Goal: Use online tool/utility: Utilize a website feature to perform a specific function

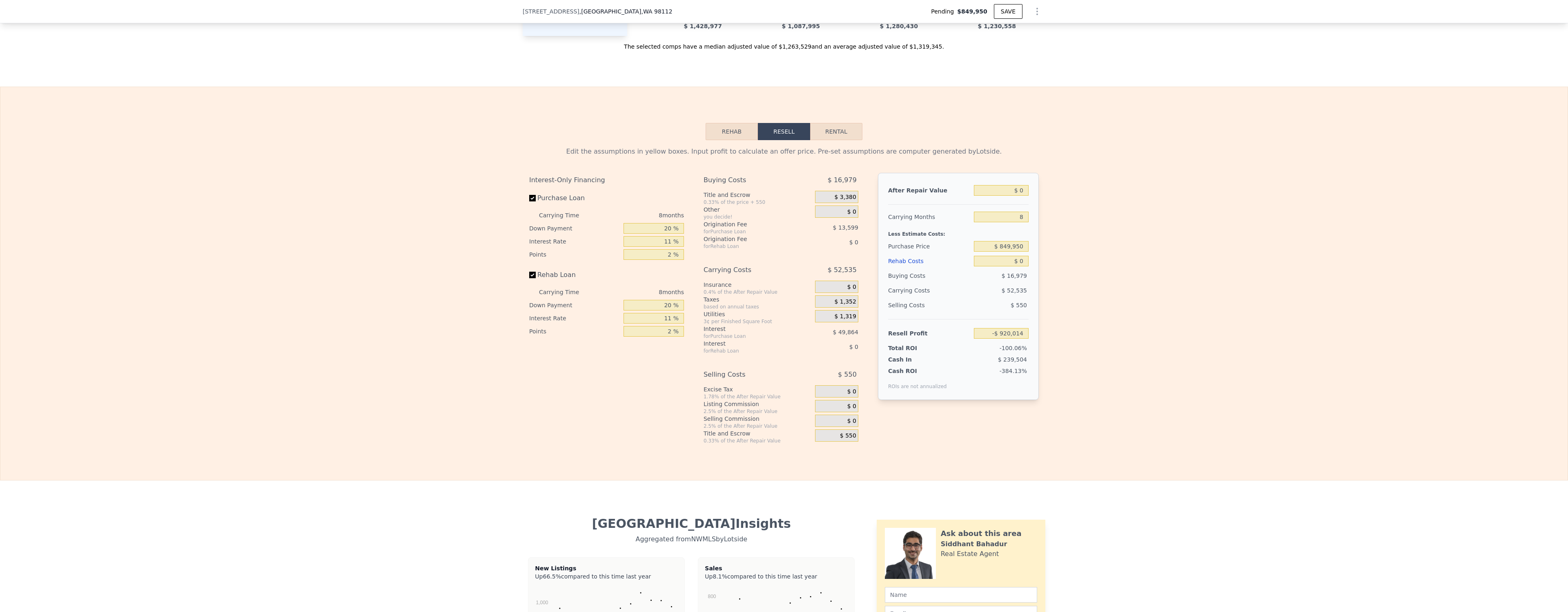
scroll to position [1240, 0]
click at [674, 227] on input "20 %" at bounding box center [653, 225] width 60 height 10
type input "15 %"
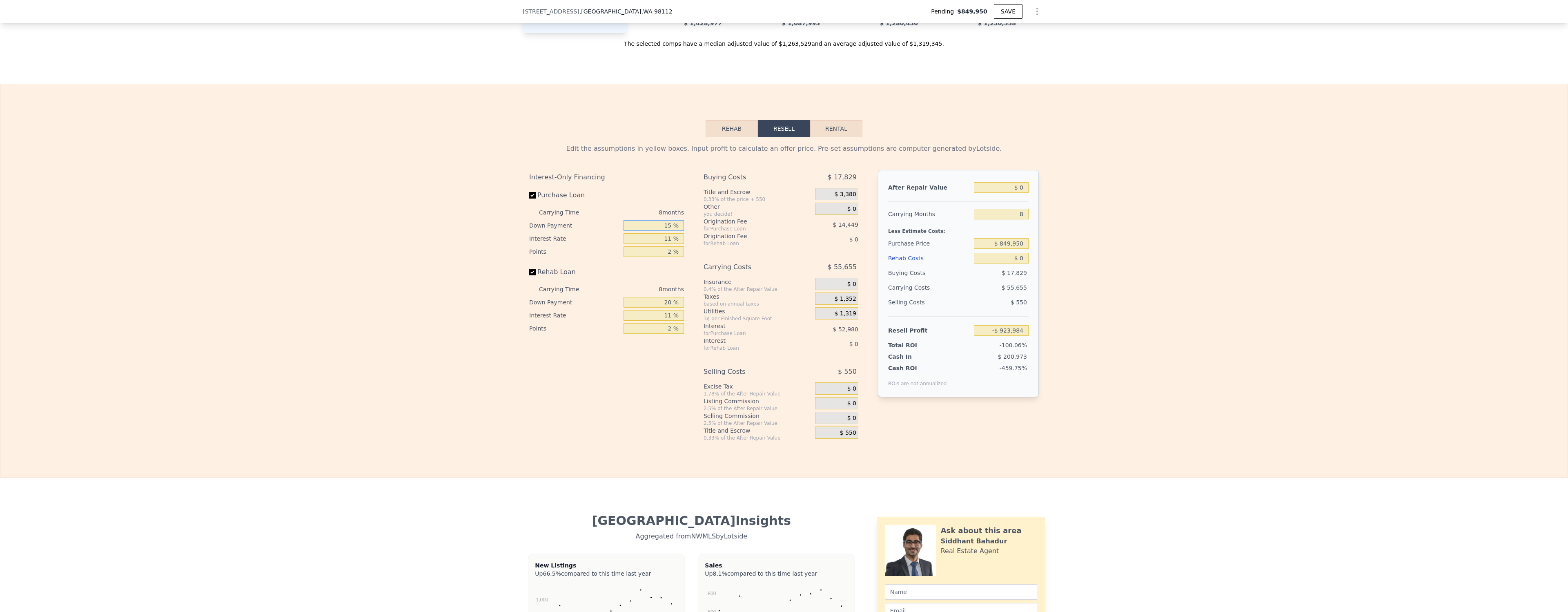
type input "-$ 923,984"
type input "15 %"
click at [1023, 188] on input "$ 0" at bounding box center [1001, 187] width 55 height 10
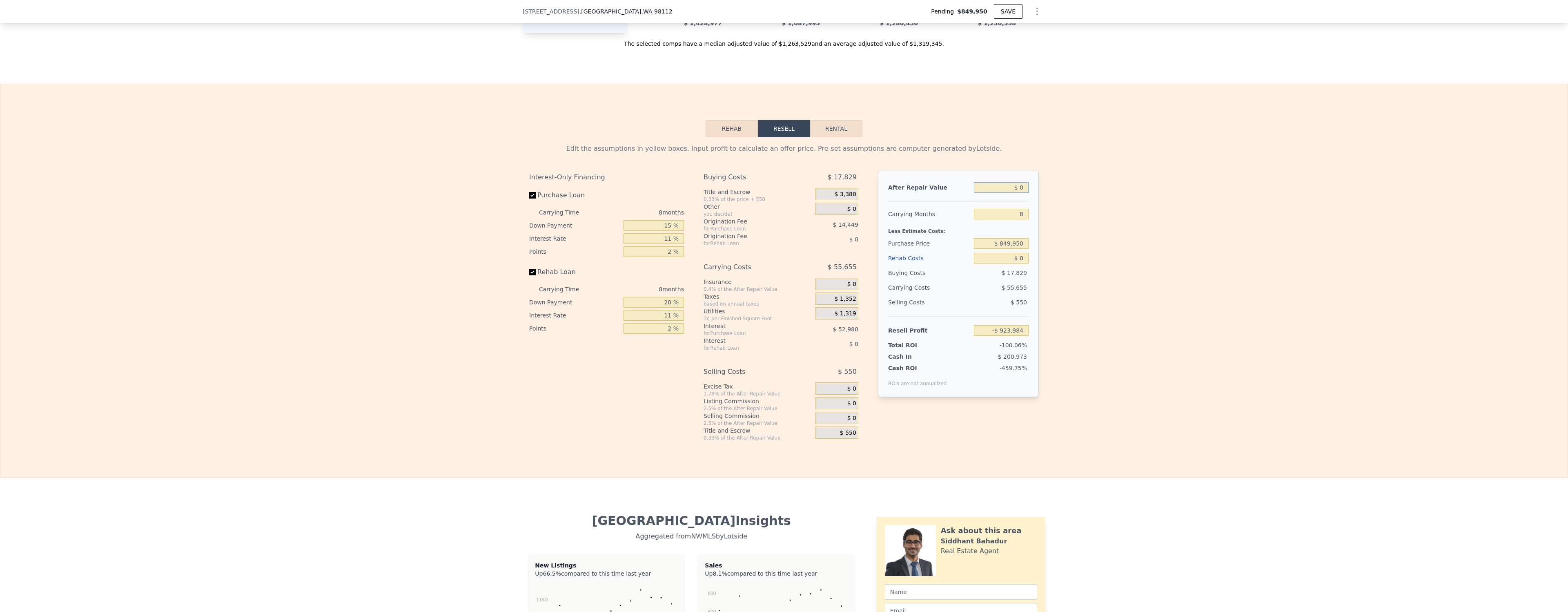
type input "$ 1"
type input "-$ 923,983"
type input "$ 16"
type input "-$ 923,968"
type input "$ 160"
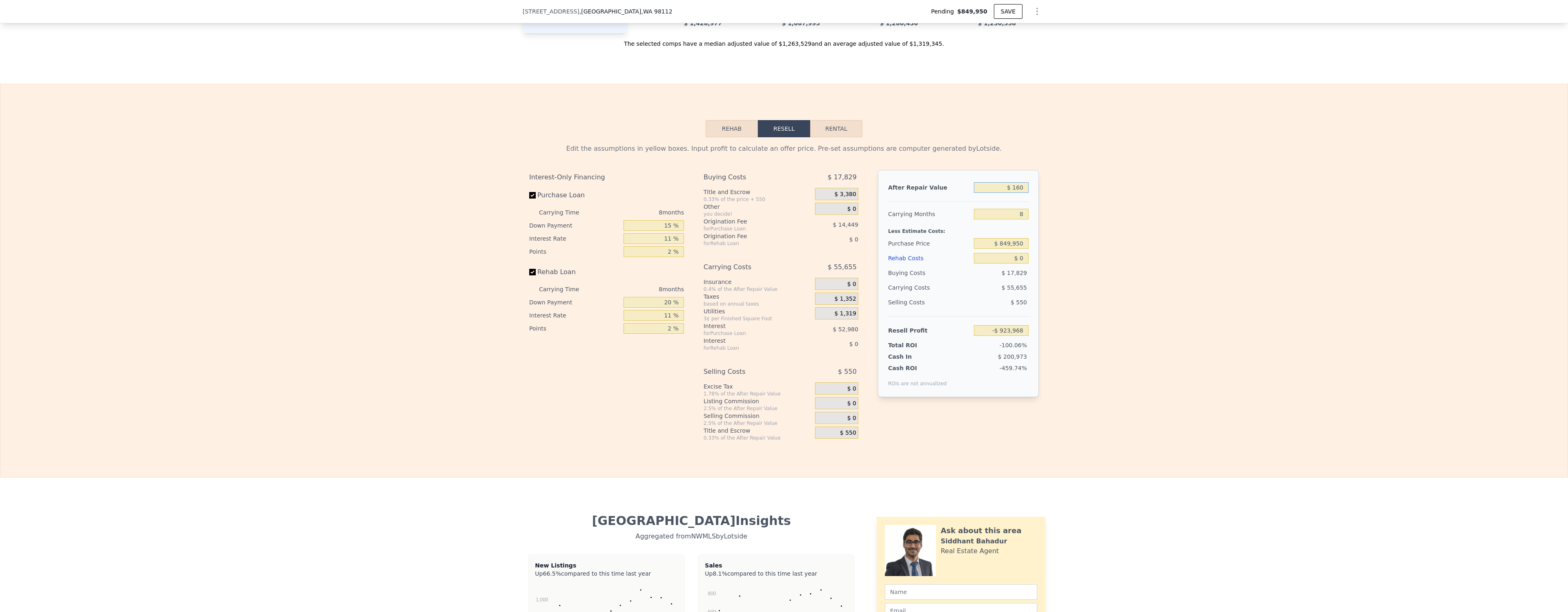
type input "-$ 923,836"
type input "$ 1,600"
type input "-$ 922,501"
type input "$ 16,000"
type input "-$ 909,165"
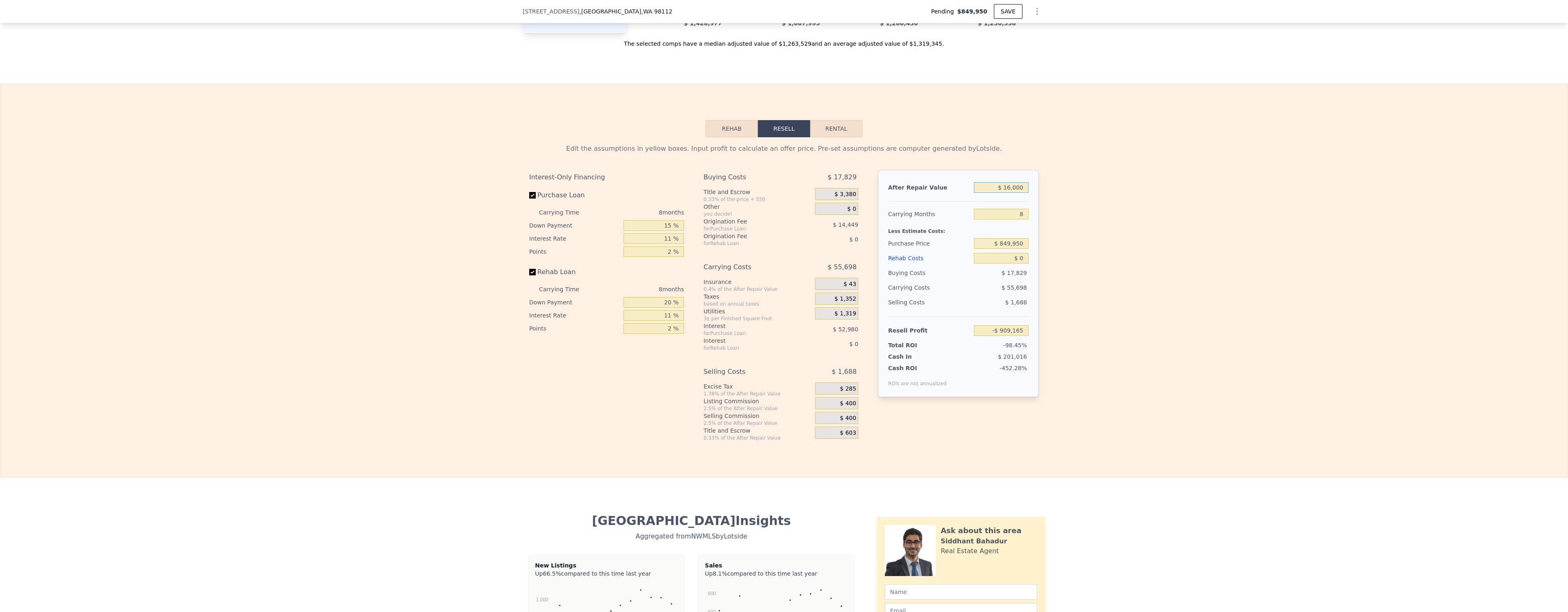
type input "$ 160,000"
type input "-$ 775,792"
type input "$ 1,600,000"
type input "$ 557,941"
type input "$ 1,600,000"
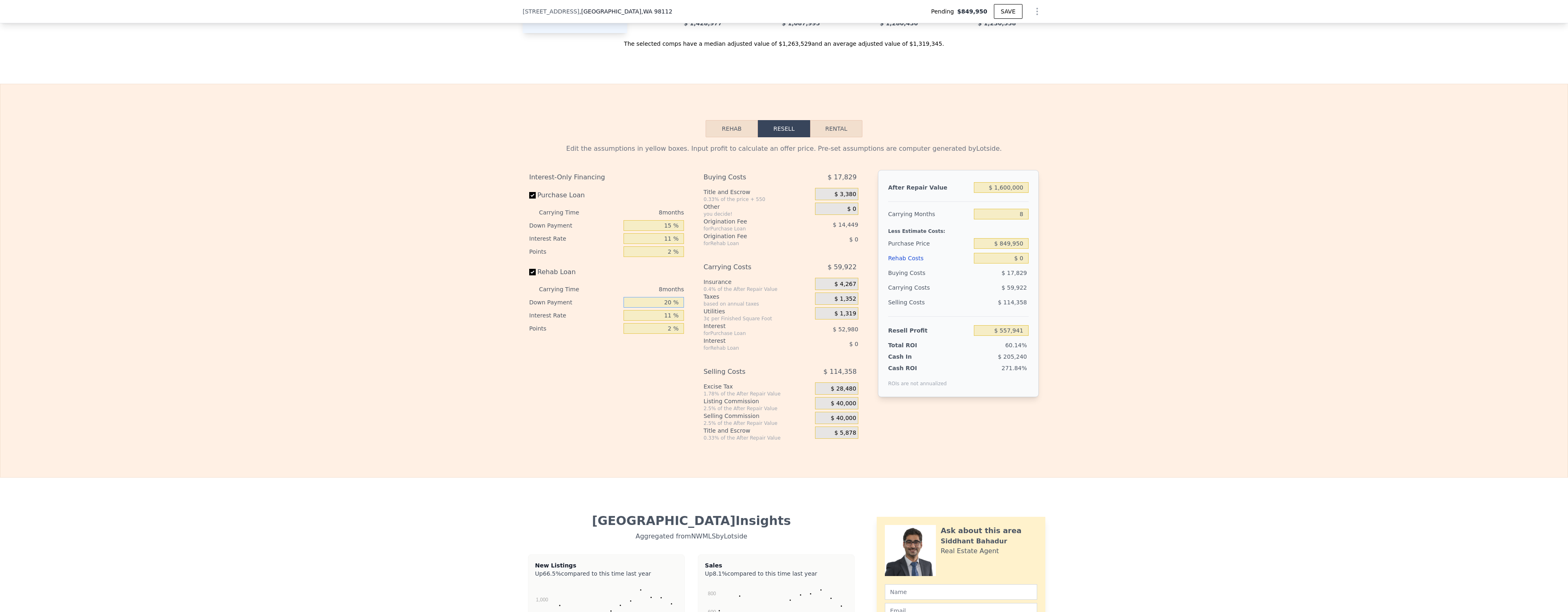
click at [671, 306] on input "20 %" at bounding box center [653, 302] width 60 height 10
type input "15 %"
click at [664, 415] on div "Interest-Only Financing Purchase Loan Carrying Time 8 months Down Payment 15 % …" at bounding box center [609, 305] width 161 height 271
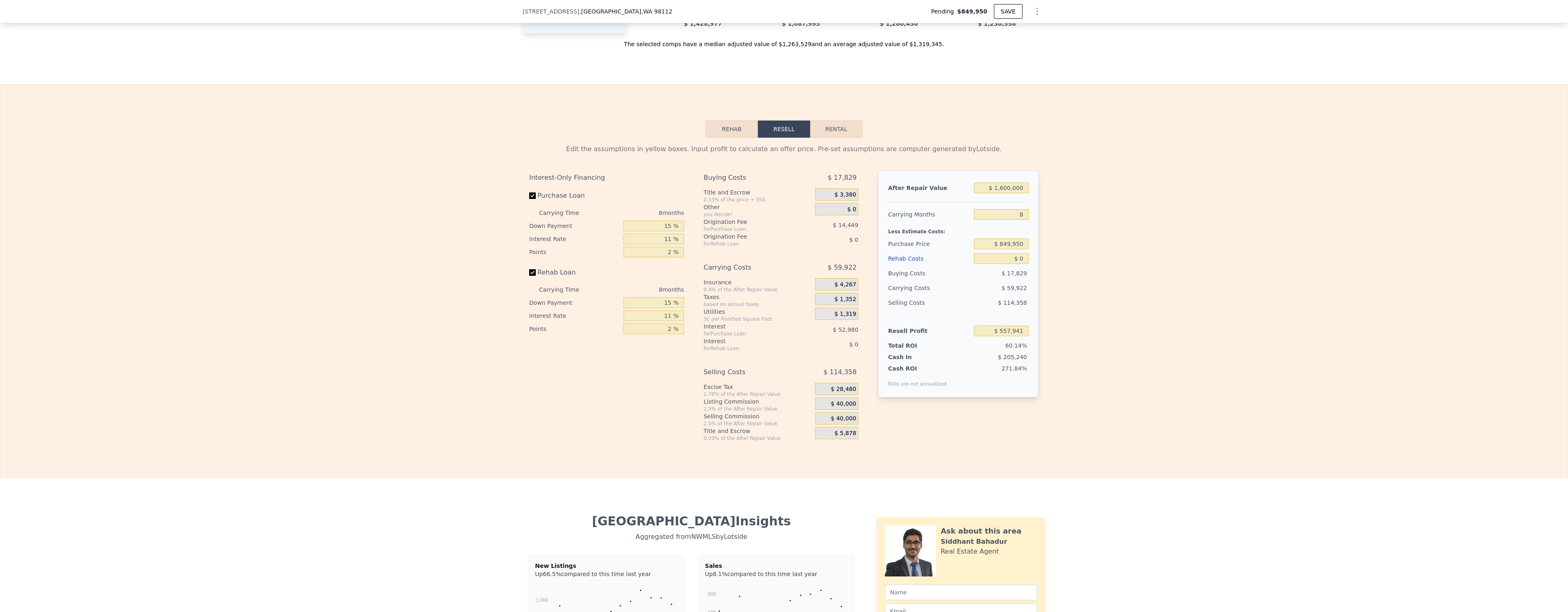
scroll to position [1239, 0]
click at [672, 317] on input "11 %" at bounding box center [653, 316] width 60 height 10
click at [672, 317] on input "11 %" at bounding box center [653, 317] width 60 height 10
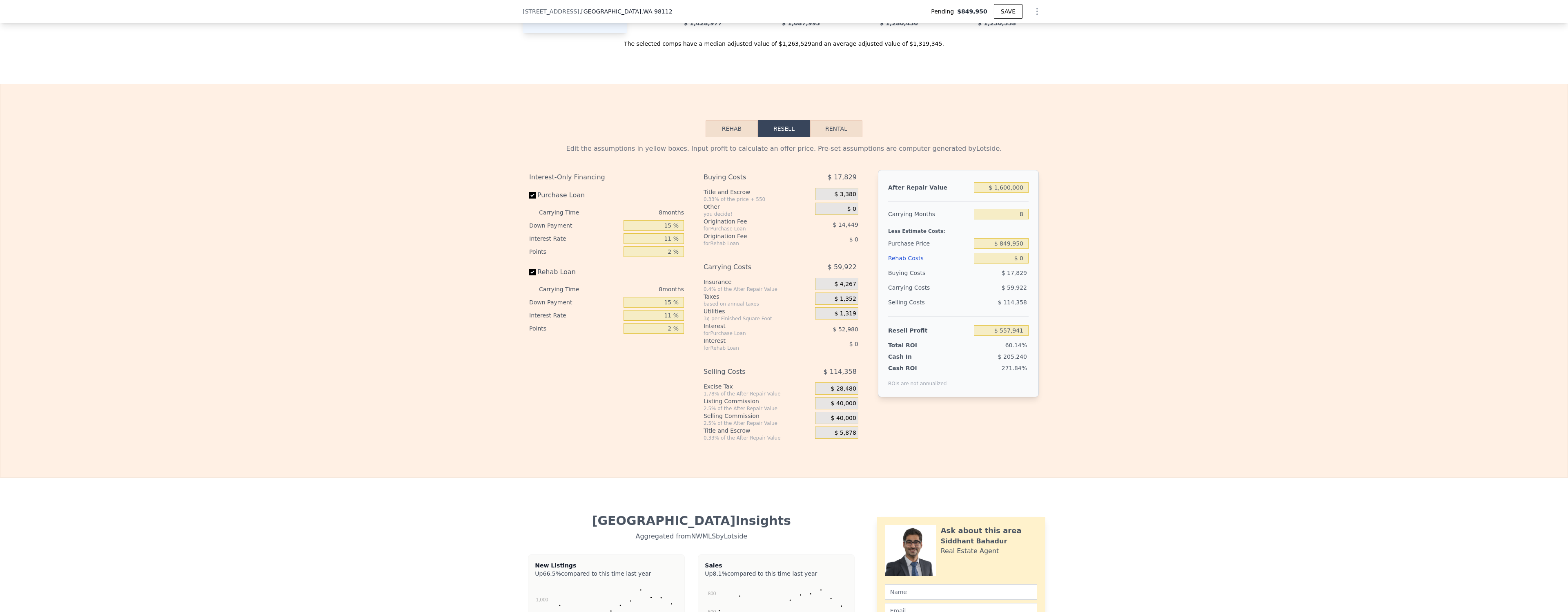
click at [1329, 333] on div "Edit the assumptions in yellow boxes. Input profit to calculate an offer price.…" at bounding box center [784, 289] width 1567 height 304
click at [1021, 243] on input "$ 849,950" at bounding box center [1001, 243] width 55 height 10
type input "$ 805,000"
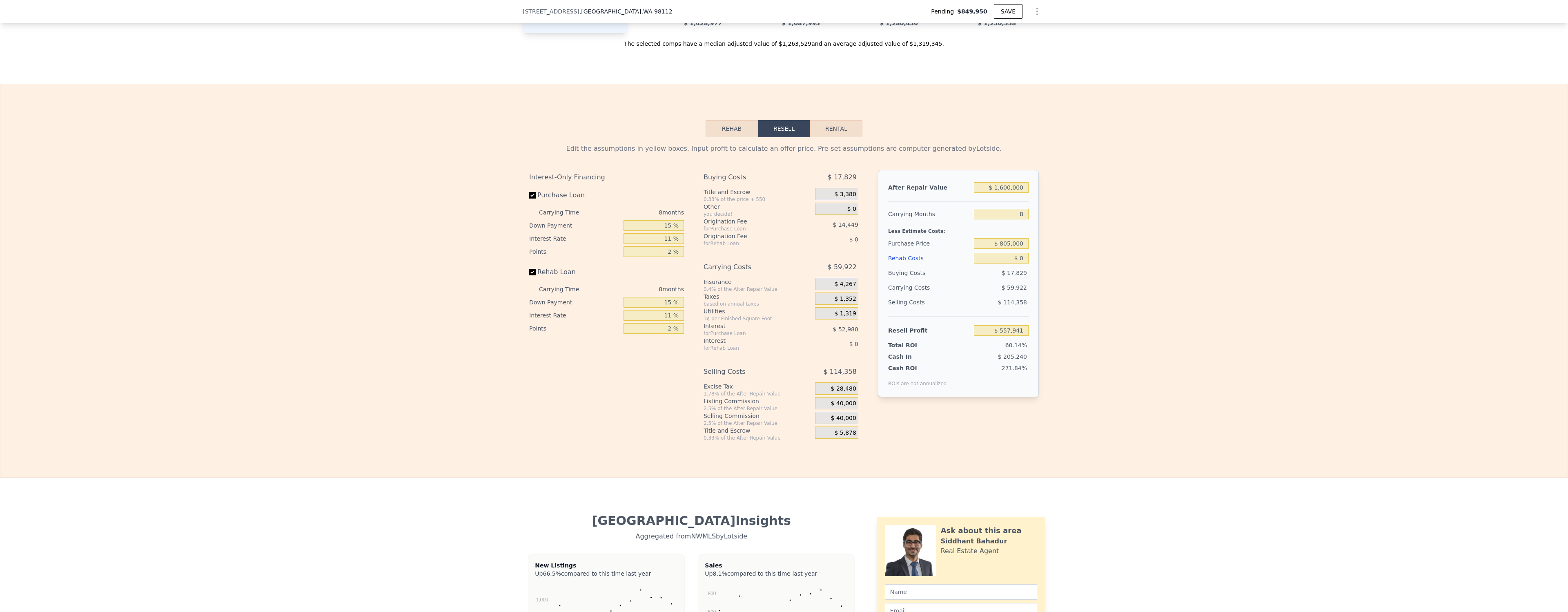
click at [1060, 247] on div "Edit the assumptions in yellow boxes. Input profit to calculate an offer price.…" at bounding box center [784, 289] width 1567 height 304
type input "$ 606,612"
click at [1018, 213] on input "8" at bounding box center [1001, 214] width 55 height 10
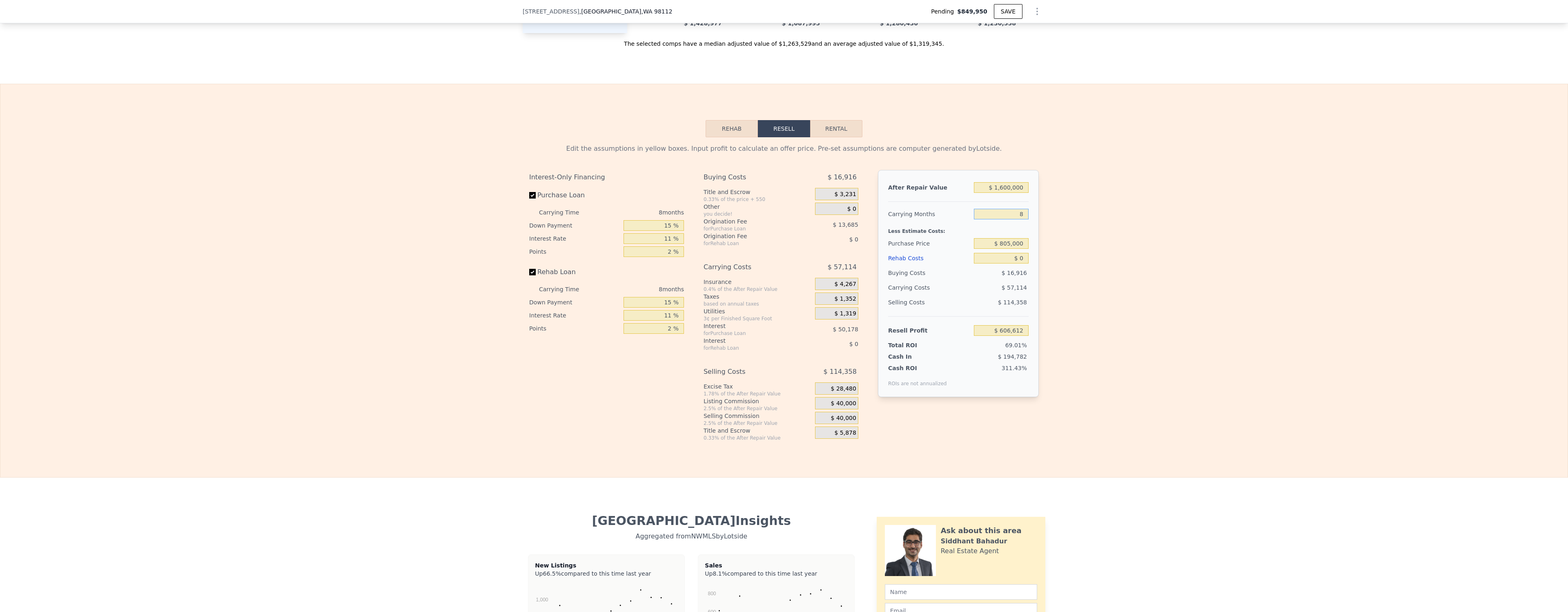
type input "7"
type input "$ 613,752"
type input "7"
click at [1087, 256] on div "Edit the assumptions in yellow boxes. Input profit to calculate an offer price.…" at bounding box center [784, 289] width 1567 height 304
type input "$ 1,319,000"
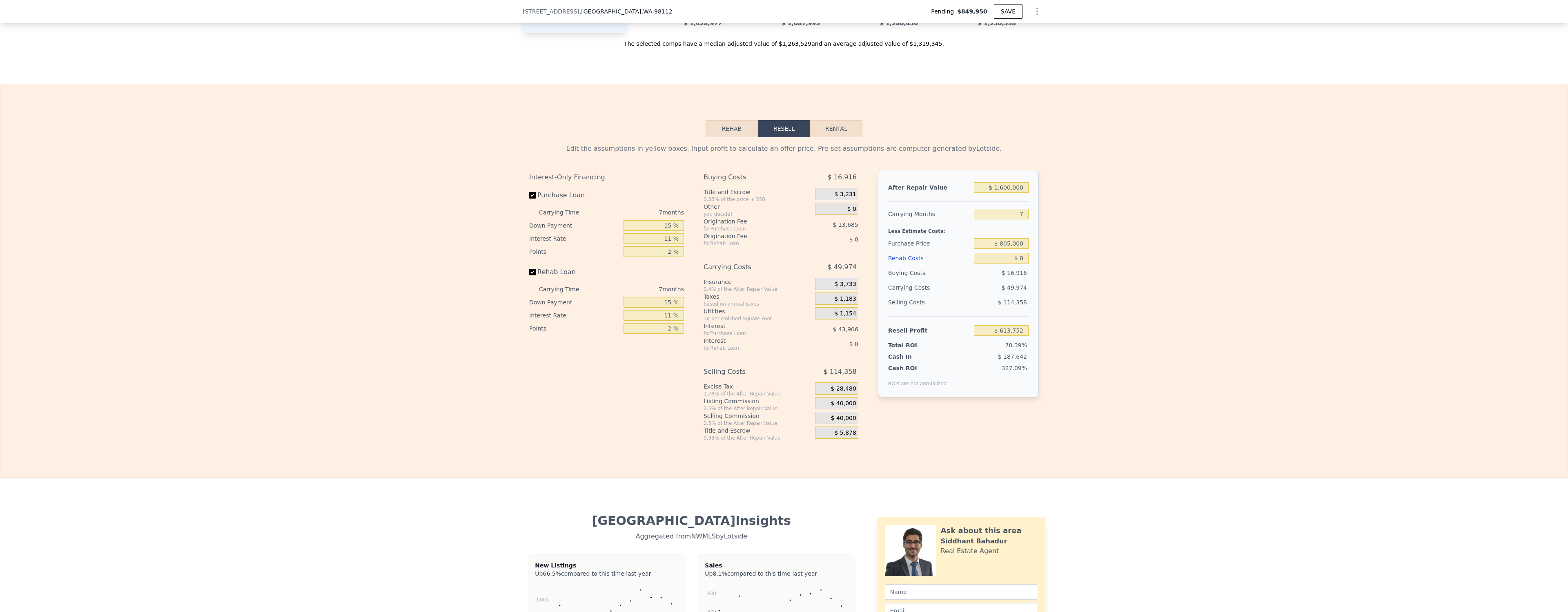
type input "8"
type input "$ 301,649"
click at [1023, 258] on input "$ 0" at bounding box center [1001, 258] width 55 height 10
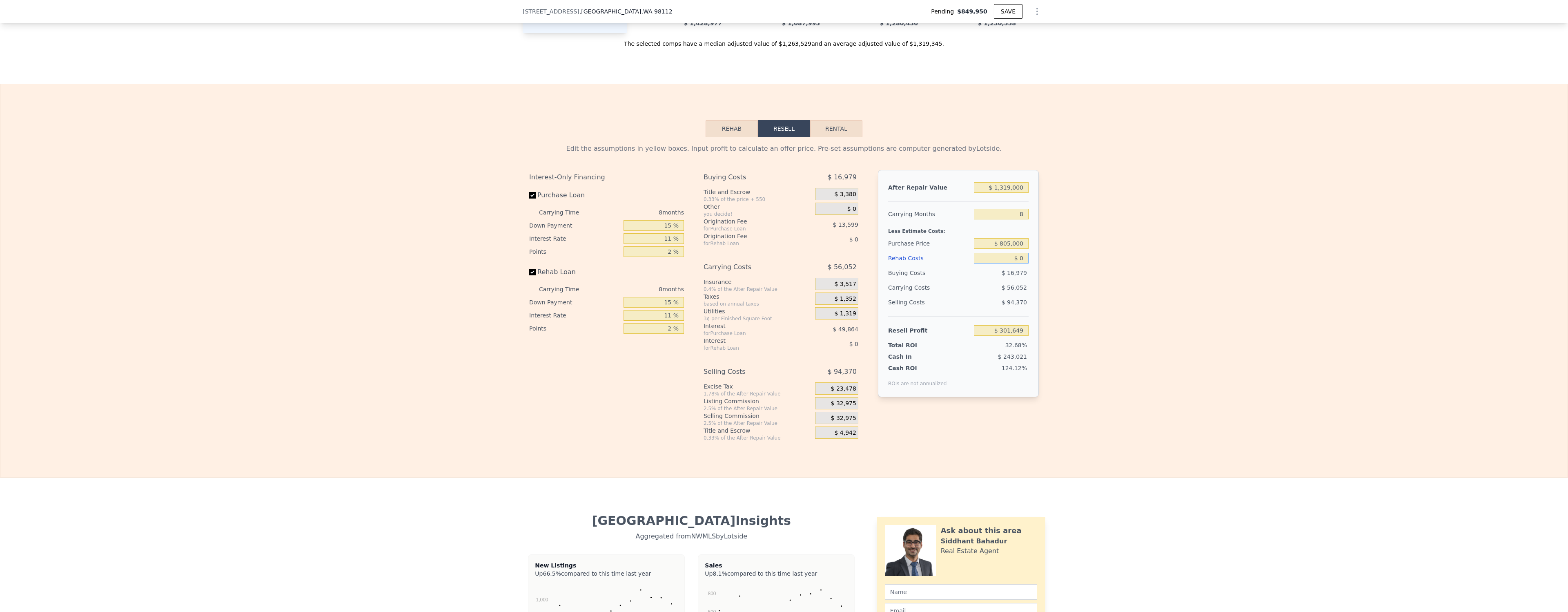
type input "$ 3"
type input "$ 301,646"
type input "$ 30"
type input "$ 301,619"
type input "$ 300"
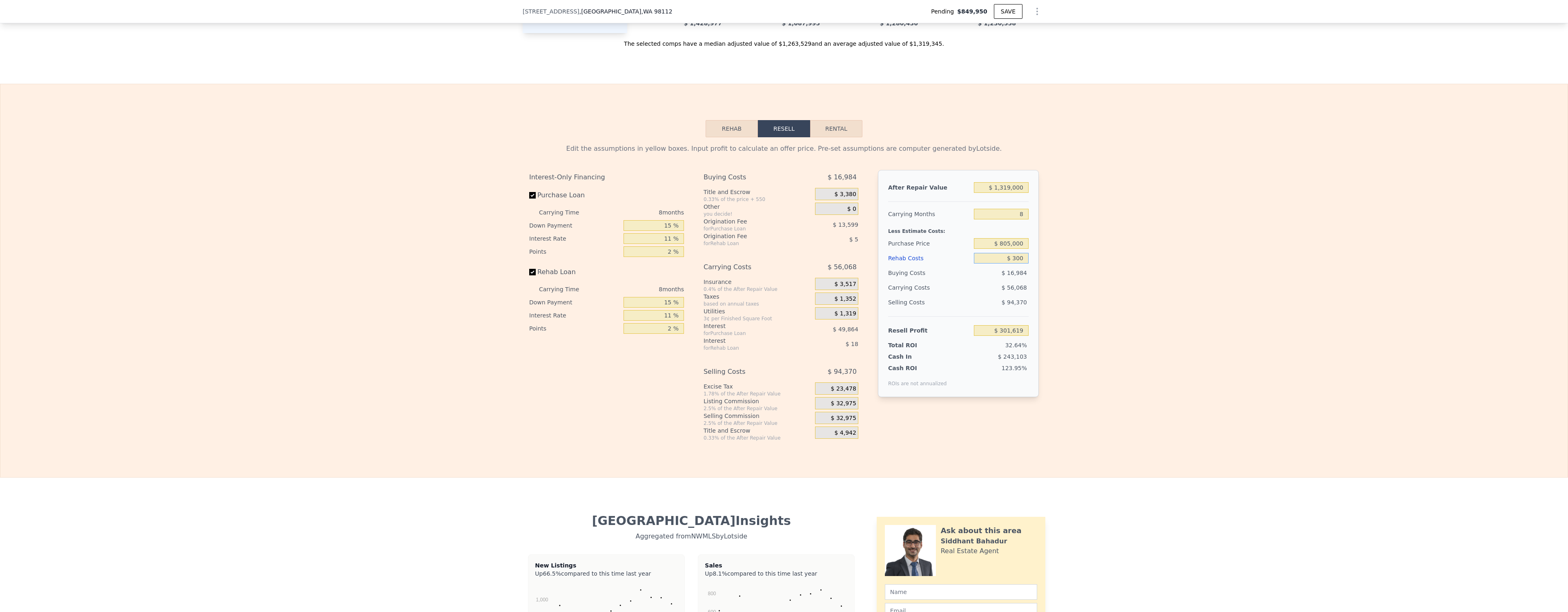
type input "$ 301,328"
type input "$ 3,000"
type input "$ 298,425"
type input "$ 30,000"
type input "$ 269,409"
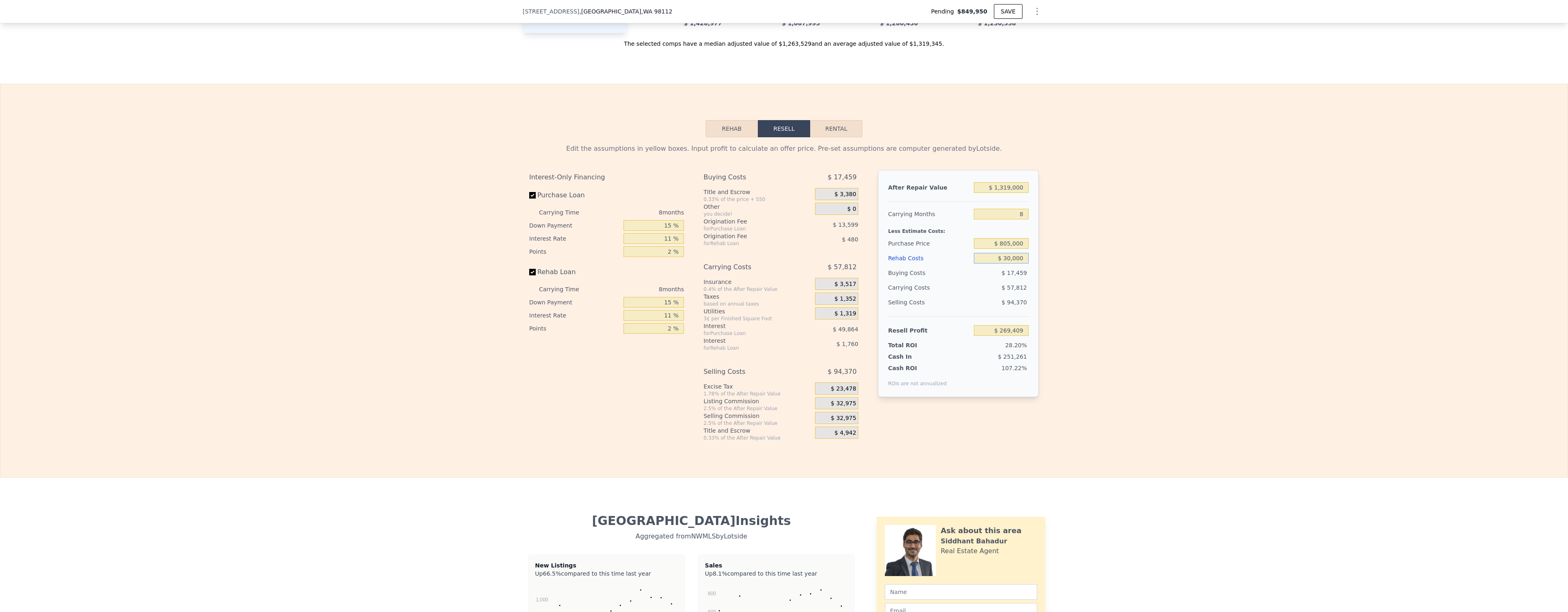
type input "$ 300,000"
type input "-$ 20,751"
type input "$ 300,000"
click at [1108, 243] on div "Edit the assumptions in yellow boxes. Input profit to calculate an offer price.…" at bounding box center [784, 289] width 1567 height 304
click at [1009, 188] on input "$ 1,319,000" at bounding box center [1001, 187] width 55 height 10
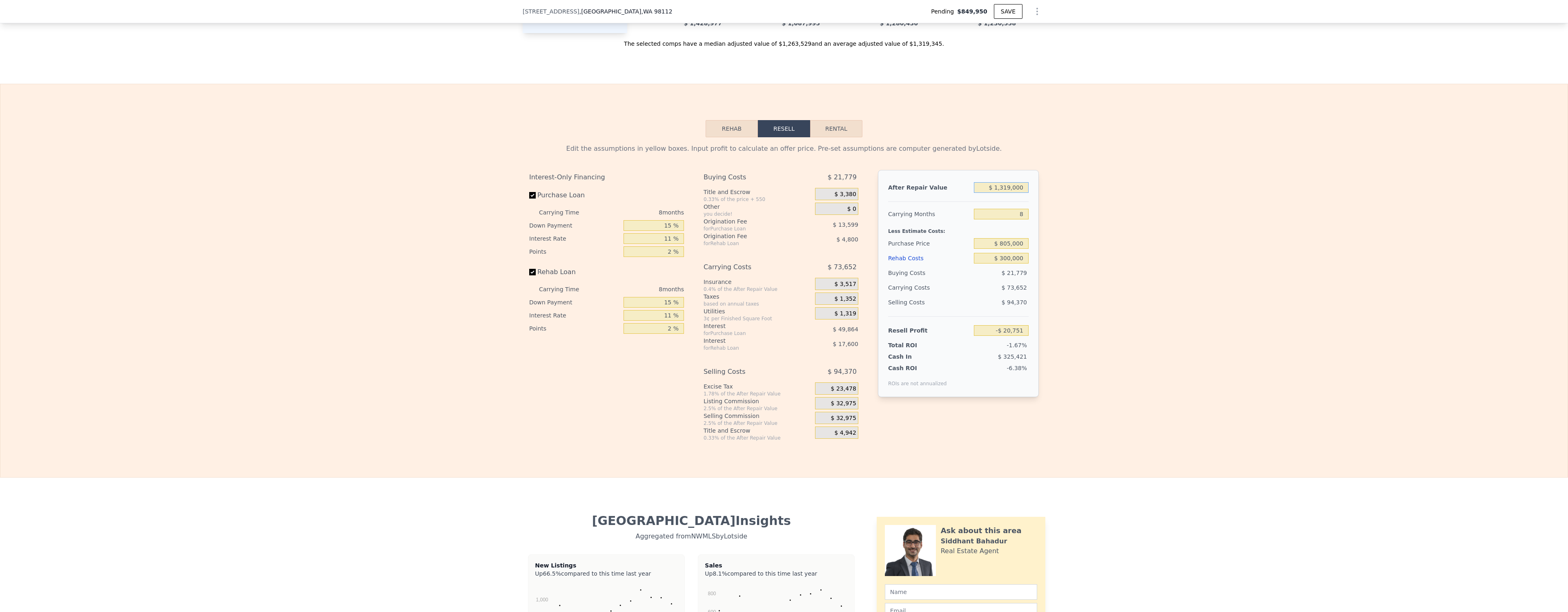
click at [1009, 188] on input "$ 1,319,000" at bounding box center [1001, 187] width 55 height 10
type input "$ 16"
type input "-$ 1,242,398"
type input "$ 160"
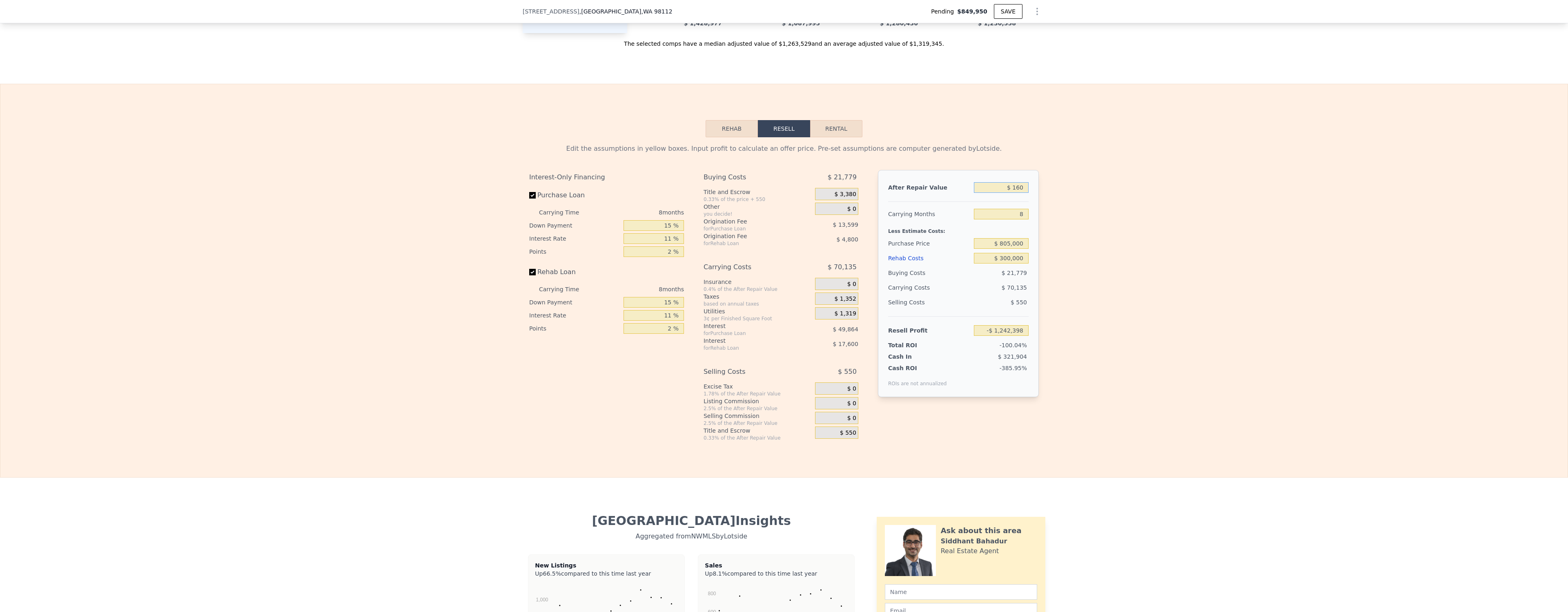
type input "-$ 1,242,266"
type input "$ 1,600"
type input "-$ 1,240,931"
type input "$ 16,000"
type input "-$ 1,227,595"
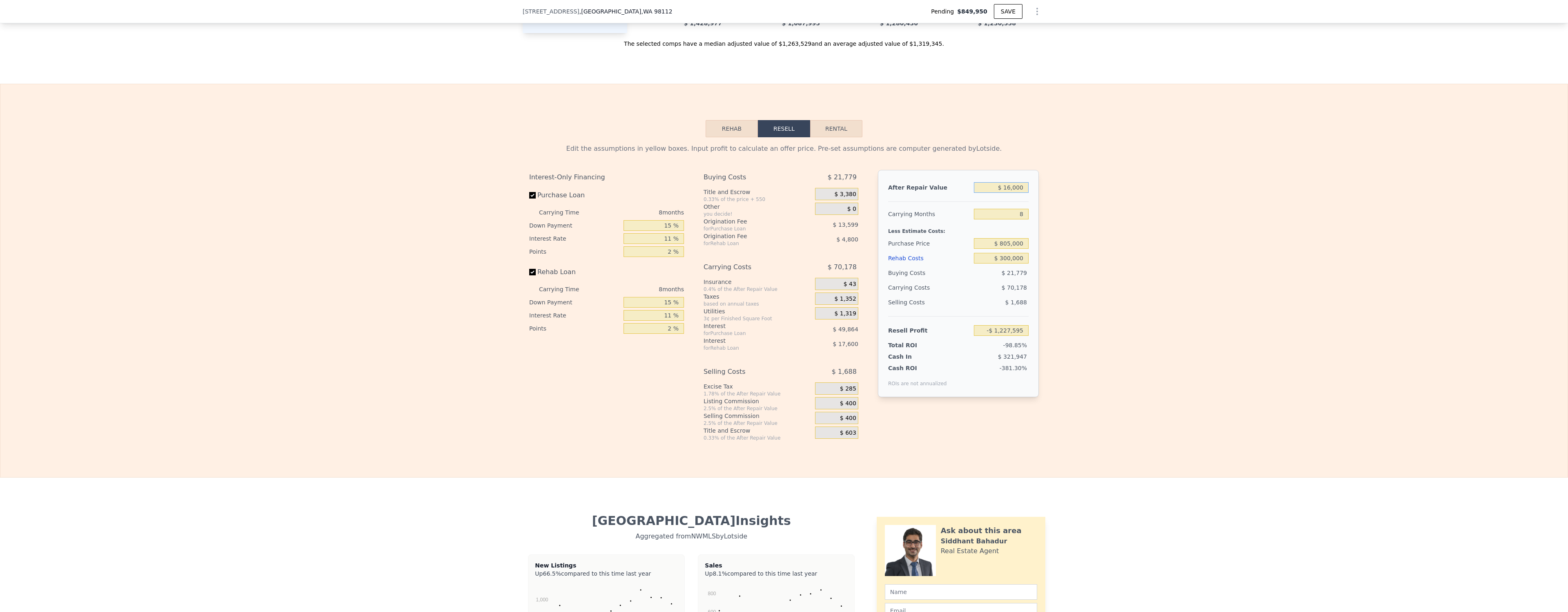
type input "$ 160,000"
type input "-$ 1,094,222"
type input "$ 1,600,000"
type input "$ 239,511"
type input "$ 1,600,000"
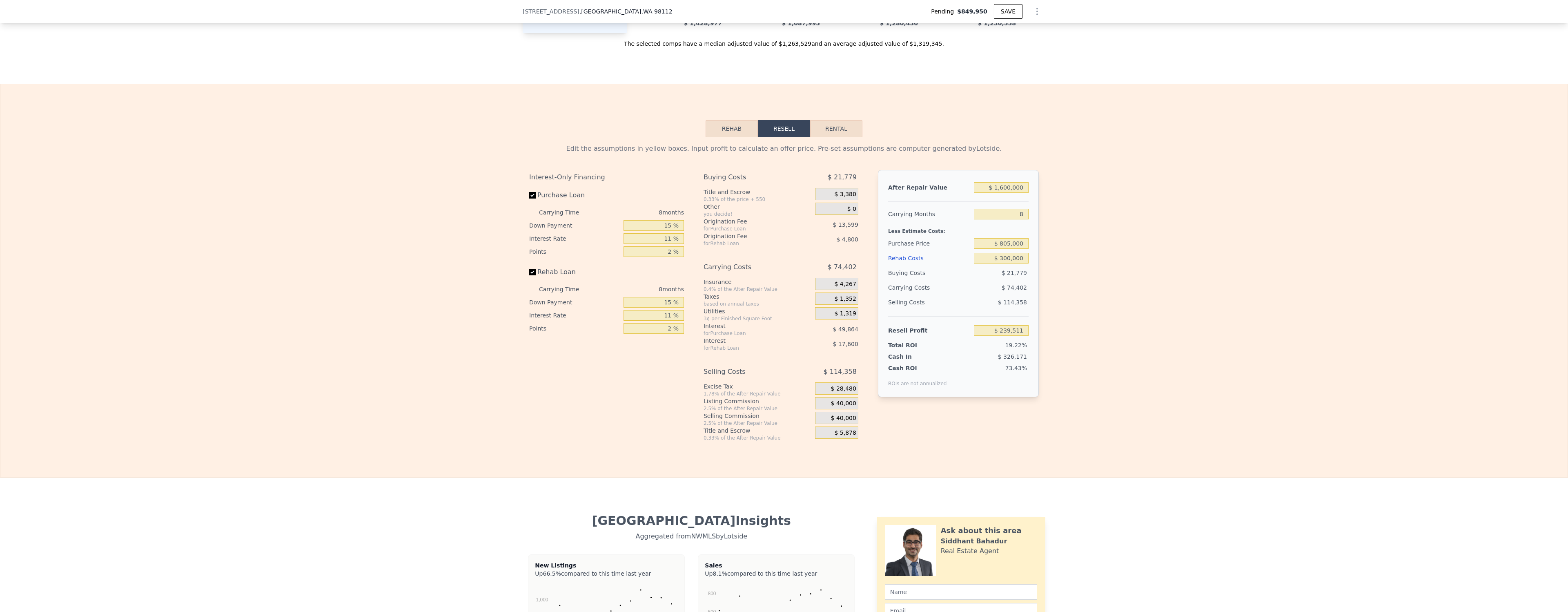
click at [1092, 217] on div "Edit the assumptions in yellow boxes. Input profit to calculate an offer price.…" at bounding box center [784, 289] width 1567 height 304
click at [676, 249] on input "2 %" at bounding box center [653, 251] width 60 height 10
type input "1 %"
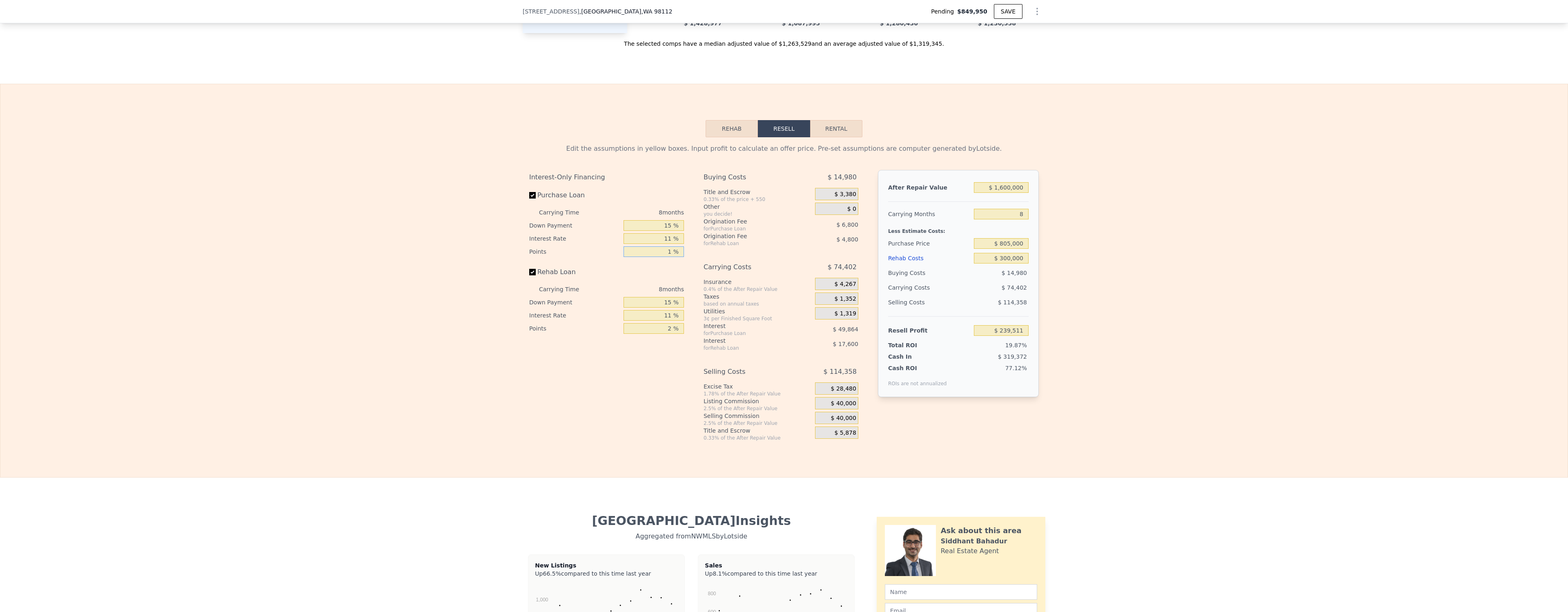
type input "$ 246,310"
type input "1 %"
click at [524, 383] on div "Edit the assumptions in yellow boxes. Input profit to calculate an offer price.…" at bounding box center [784, 289] width 523 height 304
click at [659, 326] on input "2 %" at bounding box center [653, 328] width 60 height 10
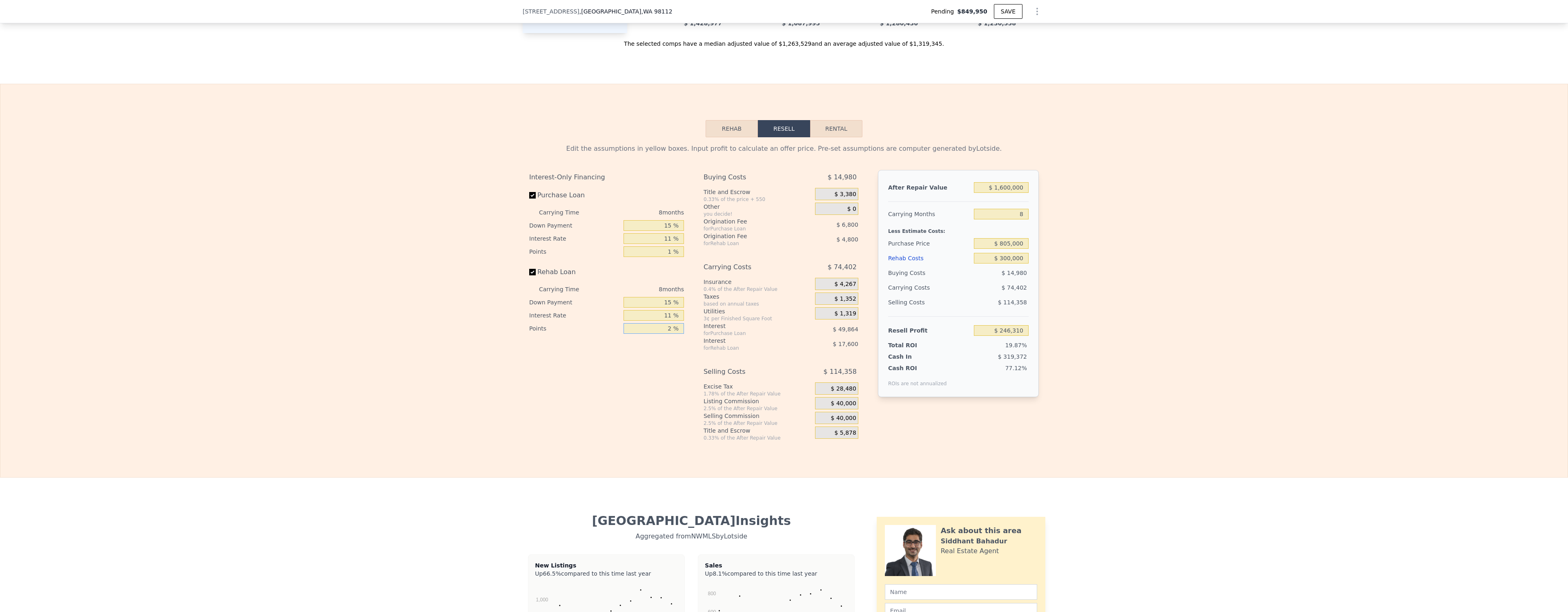
click at [659, 326] on input "2 %" at bounding box center [653, 328] width 60 height 10
type input "1 %"
type input "$ 248,710"
type input "1.5 %"
type input "$ 247,510"
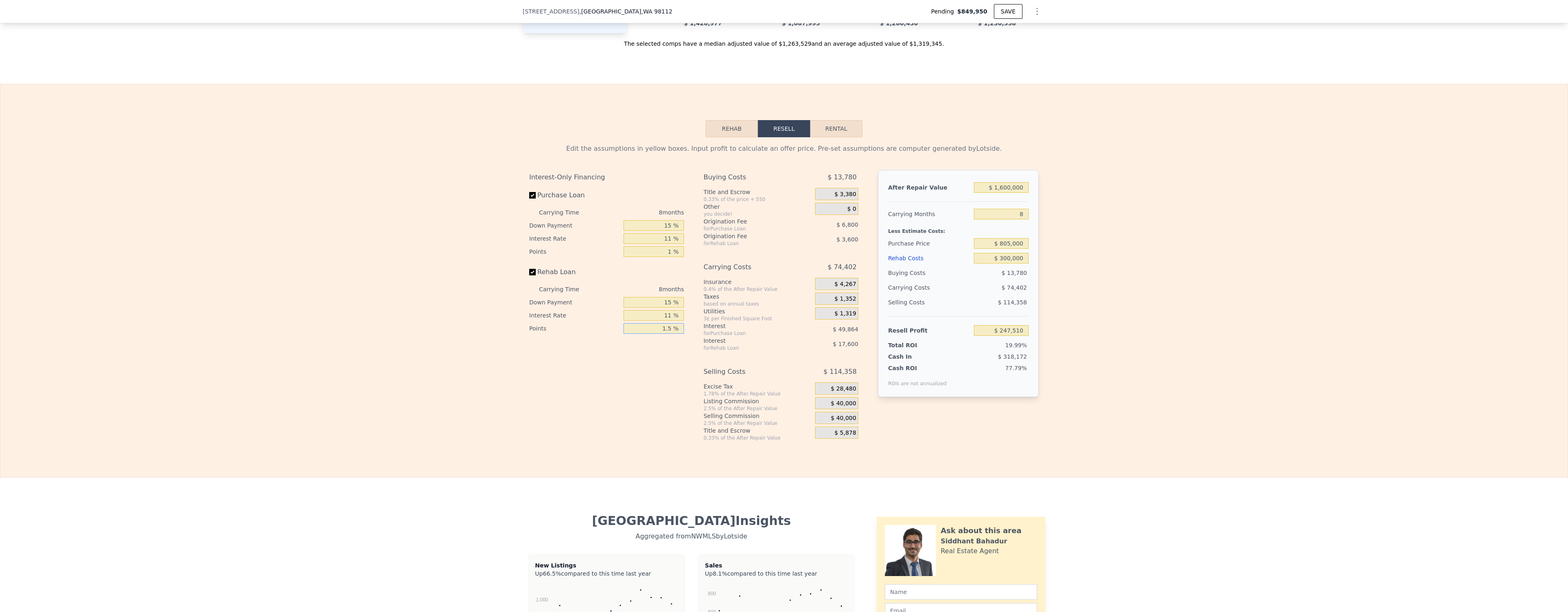
type input "1.5 %"
click at [601, 409] on div "Interest-Only Financing Purchase Loan Carrying Time 8 months Down Payment 15 % …" at bounding box center [609, 305] width 161 height 271
click at [1137, 297] on div "Edit the assumptions in yellow boxes. Input profit to calculate an offer price.…" at bounding box center [784, 289] width 1567 height 304
click at [1124, 335] on div "Edit the assumptions in yellow boxes. Input profit to calculate an offer price.…" at bounding box center [784, 289] width 1567 height 304
click at [1194, 273] on div "Edit the assumptions in yellow boxes. Input profit to calculate an offer price.…" at bounding box center [784, 289] width 1567 height 304
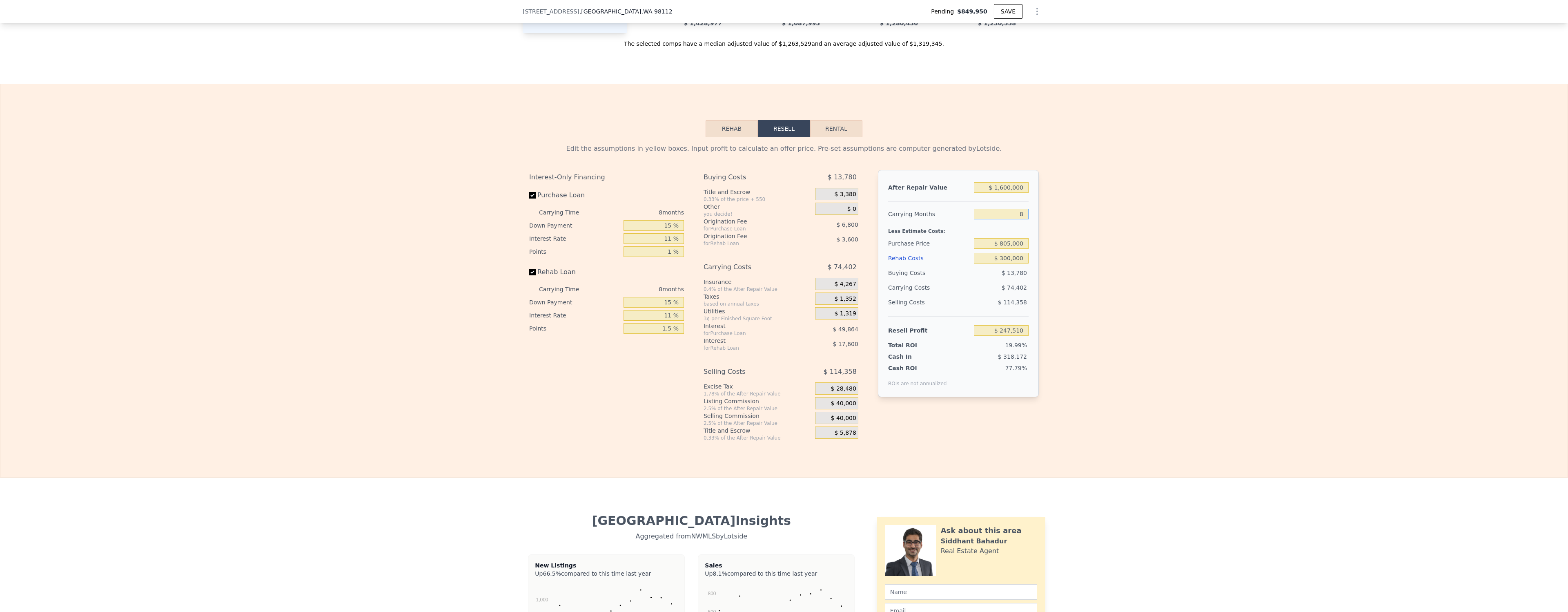
click at [1023, 215] on input "8" at bounding box center [1001, 214] width 55 height 10
drag, startPoint x: 1023, startPoint y: 215, endPoint x: 1055, endPoint y: 214, distance: 32.0
click at [1023, 215] on input "8" at bounding box center [1001, 214] width 55 height 10
type input "7"
type input "$ 256,811"
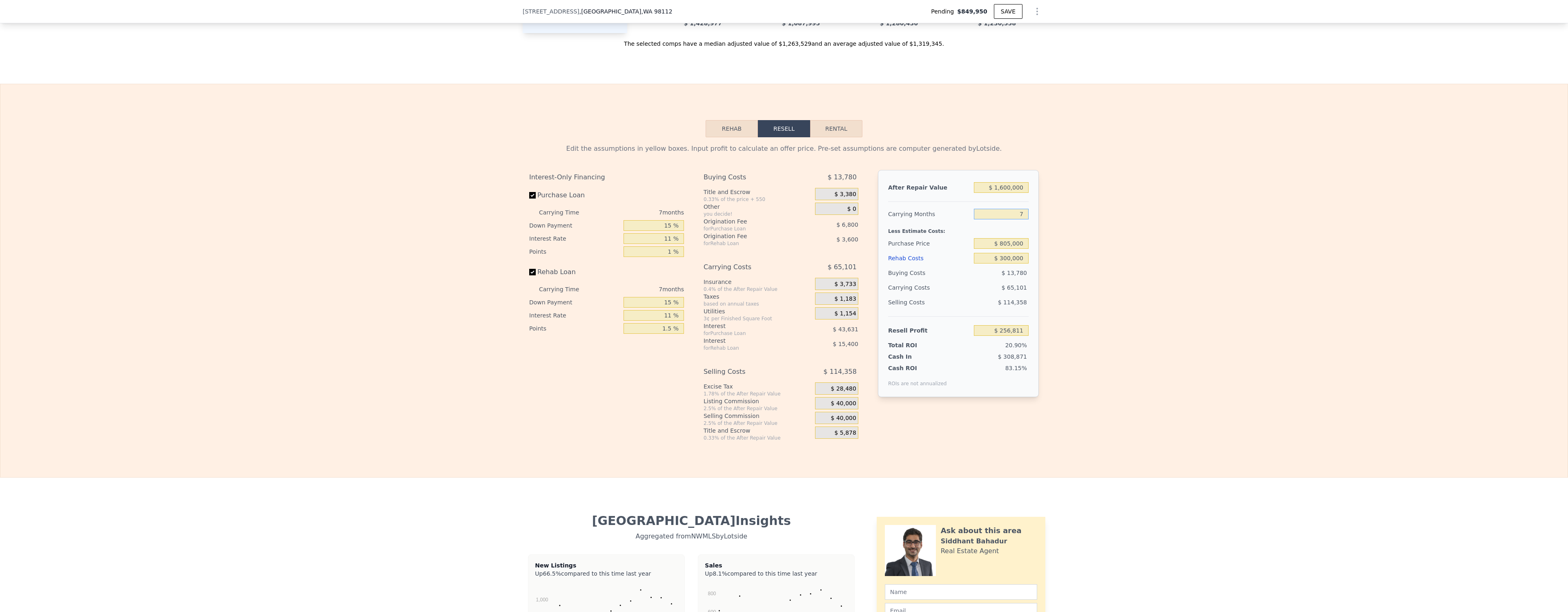
type input "7"
click at [1117, 217] on div "Edit the assumptions in yellow boxes. Input profit to calculate an offer price.…" at bounding box center [784, 289] width 1567 height 304
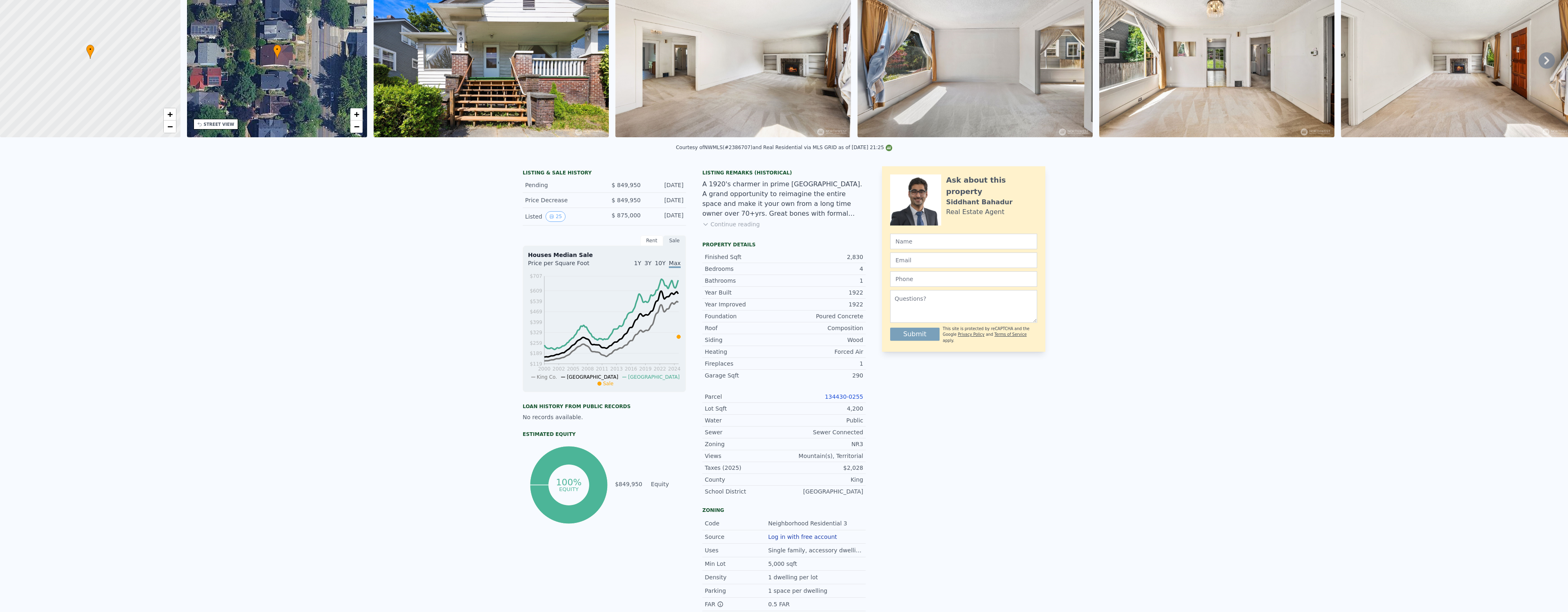
scroll to position [0, 0]
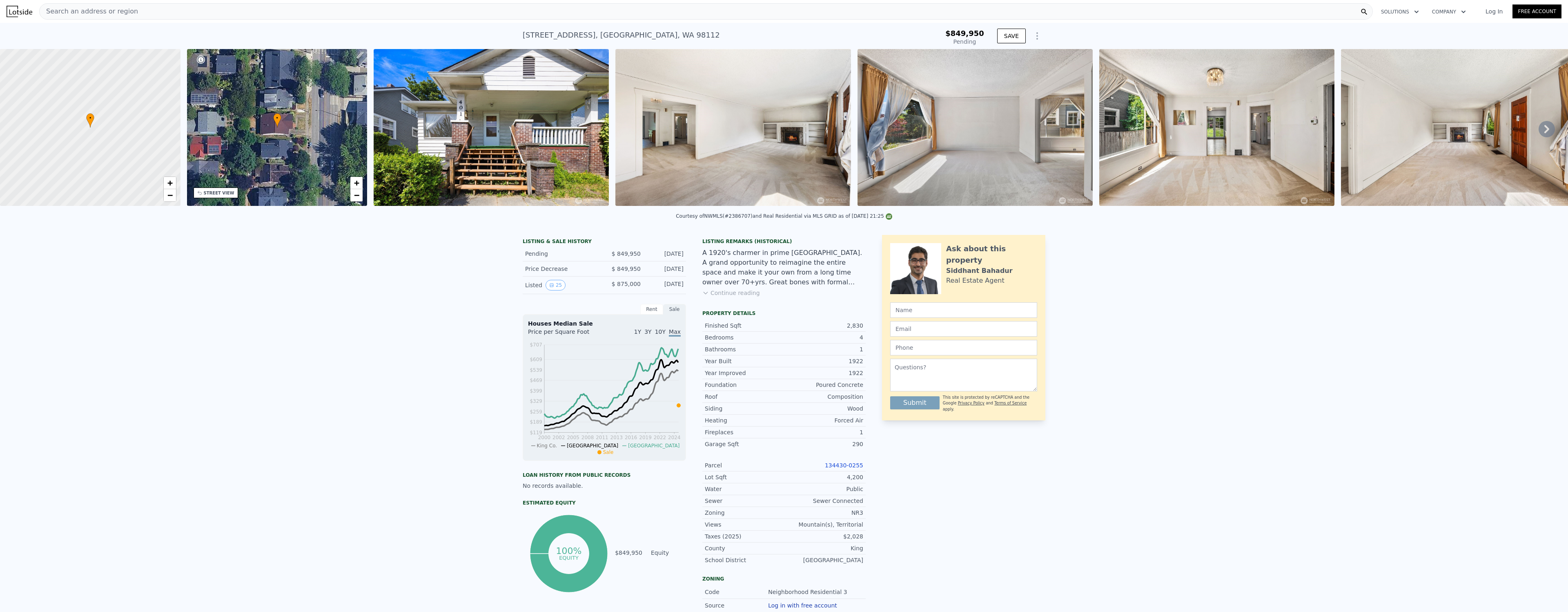
click at [549, 37] on div "[STREET_ADDRESS]" at bounding box center [621, 35] width 197 height 12
copy div "[STREET_ADDRESS]"
type input "$ 1,319,000"
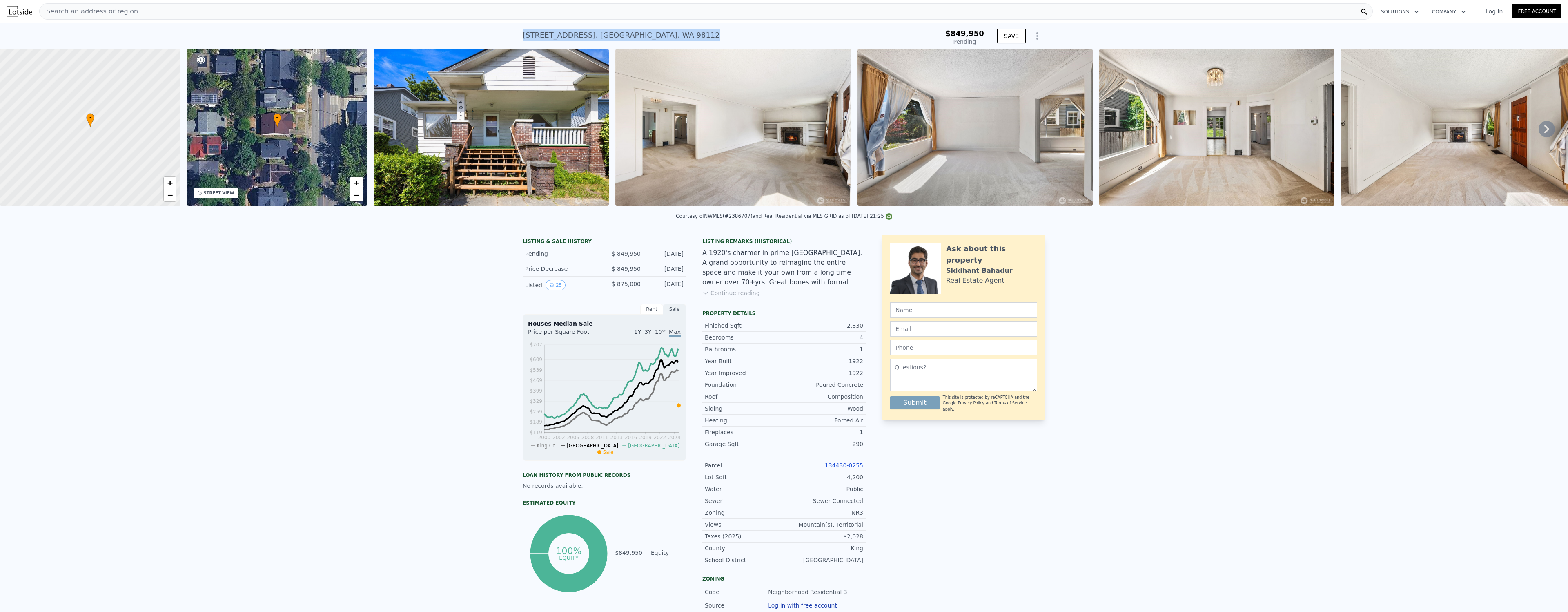
type input "8"
type input "$ 0"
type input "$ 301,649"
click at [586, 36] on div "[STREET_ADDRESS]" at bounding box center [621, 35] width 197 height 12
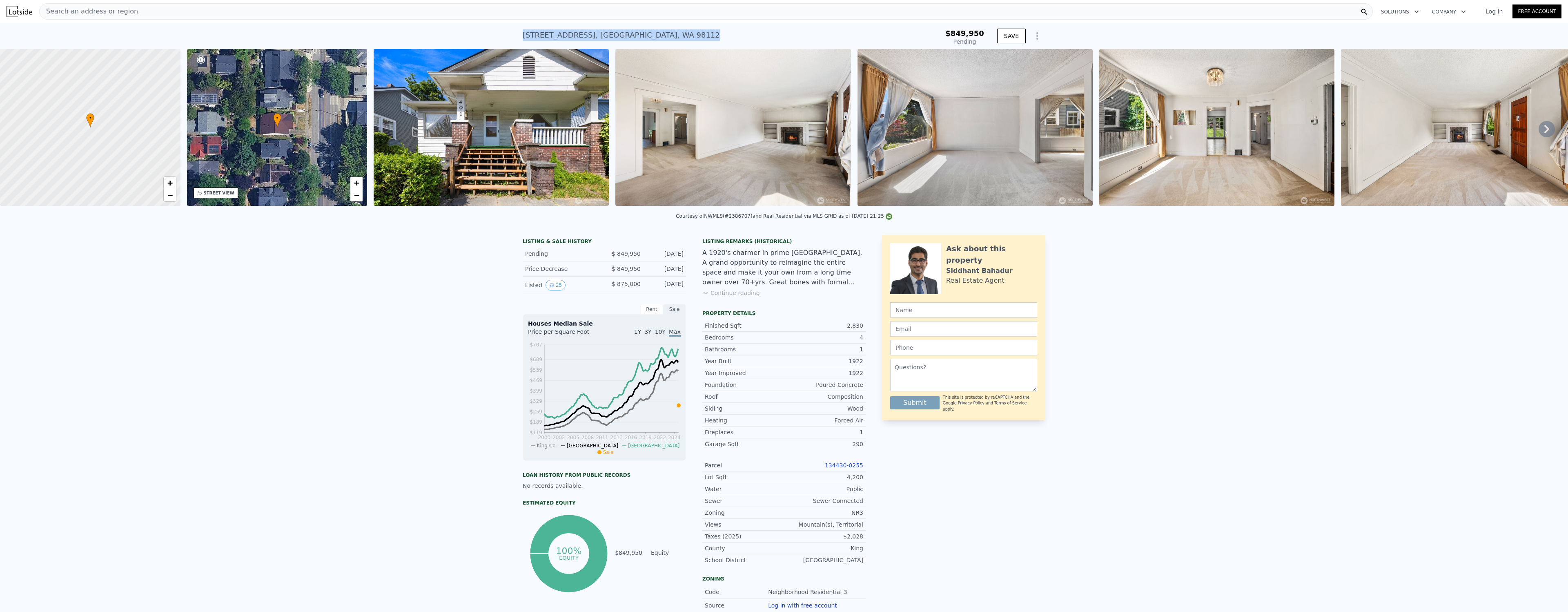
click at [586, 36] on div "[STREET_ADDRESS]" at bounding box center [621, 35] width 197 height 12
